Goal: Navigation & Orientation: Find specific page/section

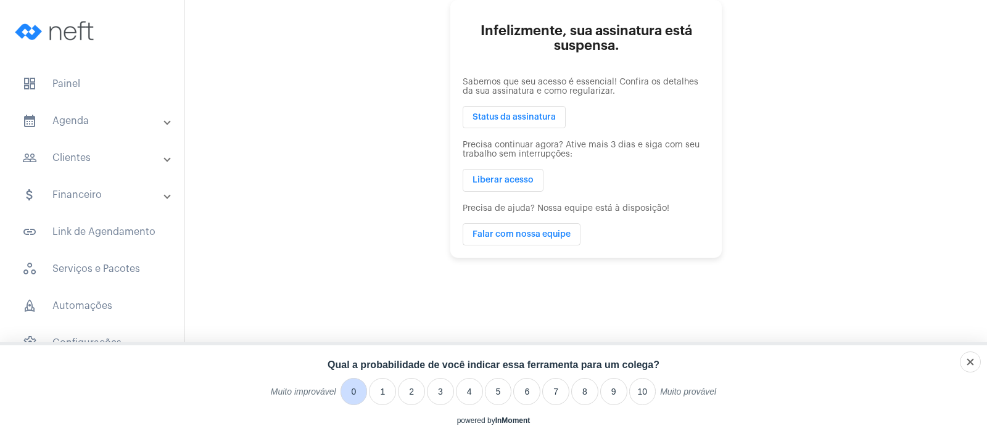
click at [350, 399] on li "0" at bounding box center [353, 391] width 27 height 27
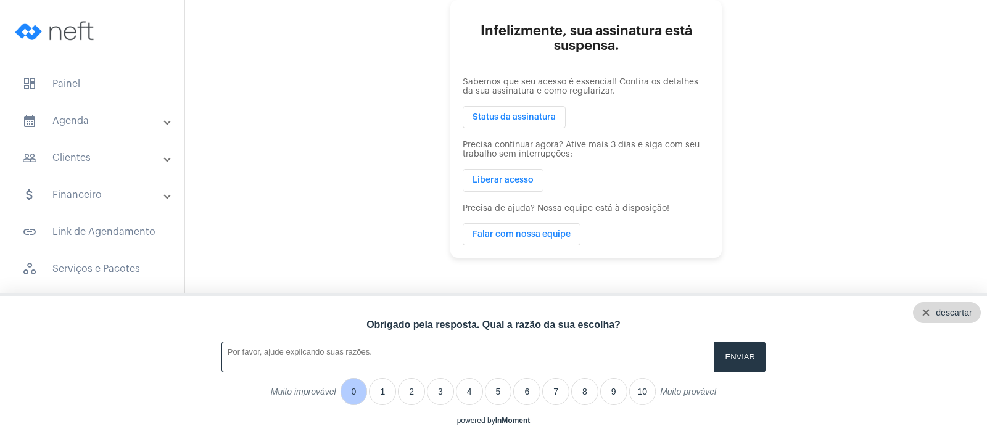
click at [974, 310] on div "descartar" at bounding box center [947, 312] width 68 height 21
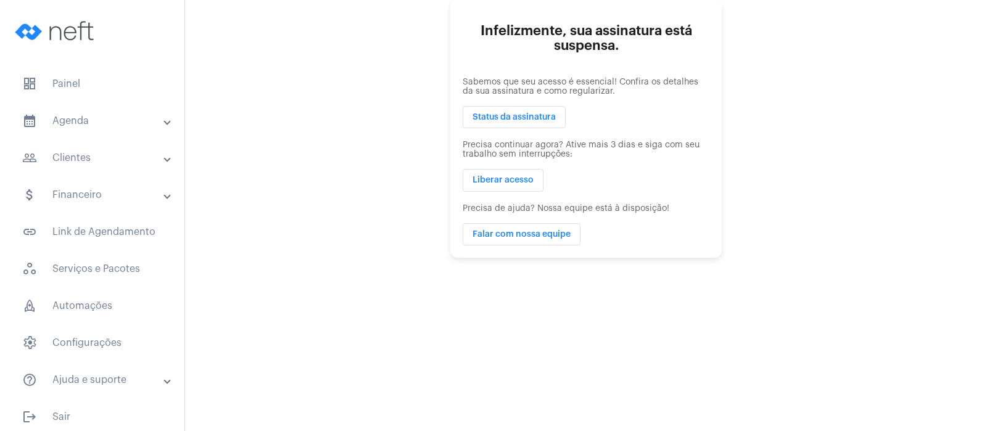
click at [84, 121] on mat-panel-title "calendar_month_outlined Agenda" at bounding box center [93, 120] width 142 height 15
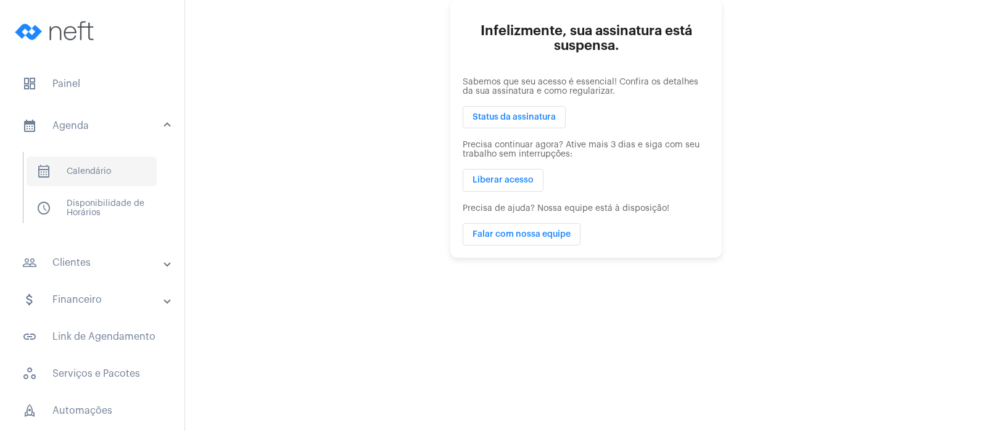
click at [93, 170] on span "calendar_month_outlined Calendário" at bounding box center [92, 172] width 130 height 30
